Goal: Complete application form

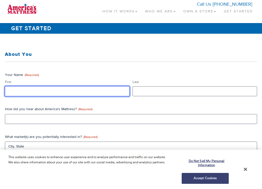
type input "data"
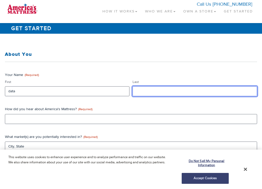
type input "data"
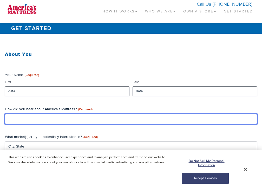
type input "data"
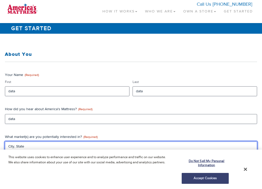
type input "CA"
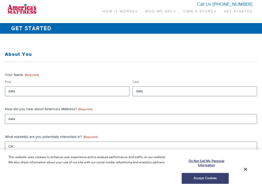
type input "data"
type textarea "data"
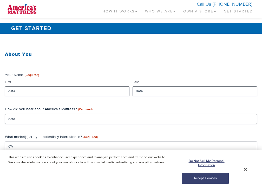
scroll to position [194, 0]
